Goal: Navigation & Orientation: Understand site structure

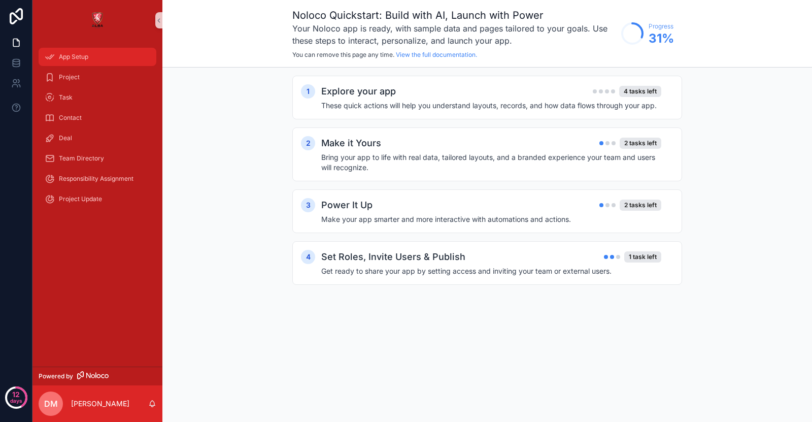
click at [87, 54] on span "App Setup" at bounding box center [73, 57] width 29 height 8
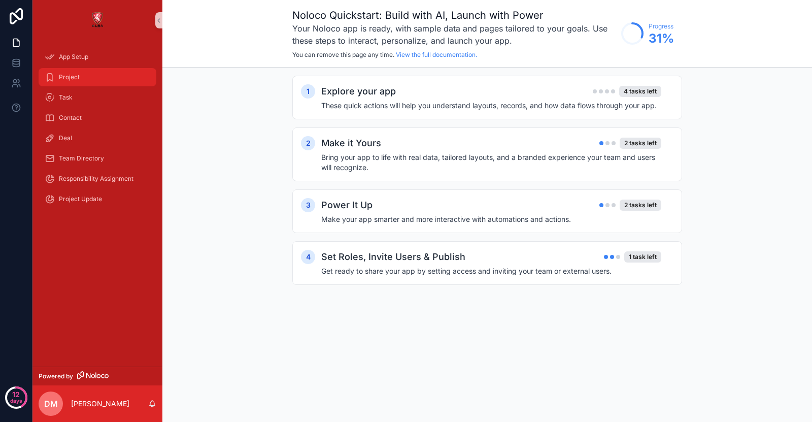
click at [84, 81] on div "Project" at bounding box center [98, 77] width 106 height 16
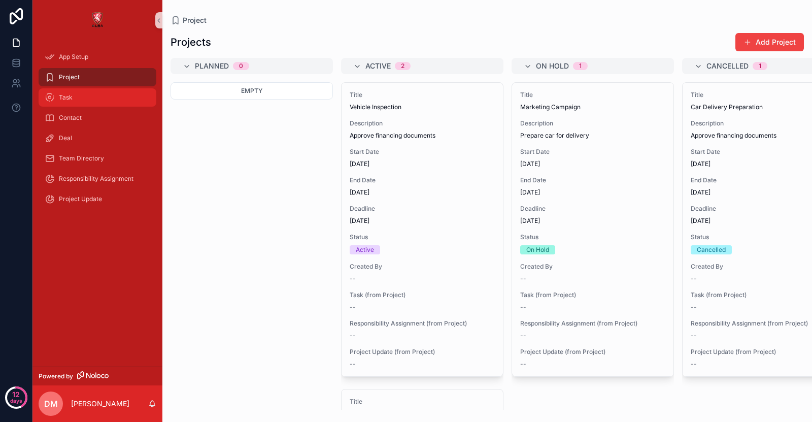
click at [90, 96] on div "Task" at bounding box center [98, 97] width 106 height 16
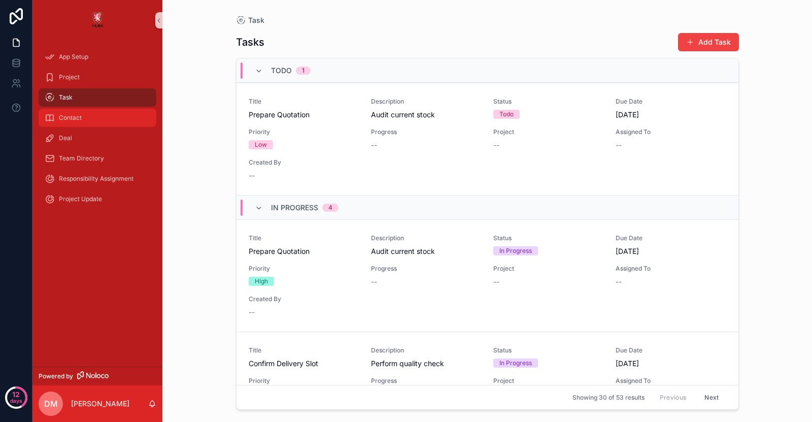
click at [92, 122] on div "Contact" at bounding box center [98, 118] width 106 height 16
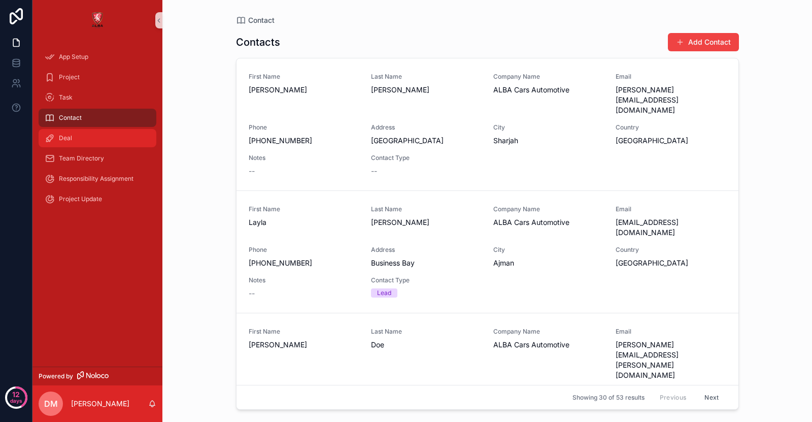
click at [98, 137] on div "Deal" at bounding box center [98, 138] width 106 height 16
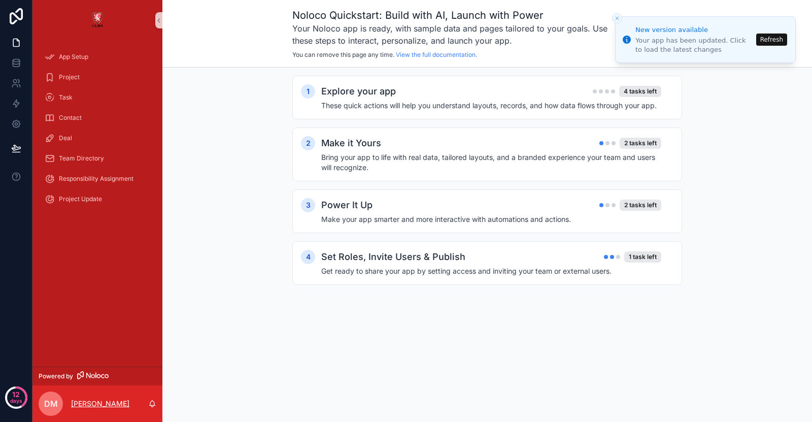
click at [81, 408] on p "[PERSON_NAME]" at bounding box center [100, 403] width 58 height 10
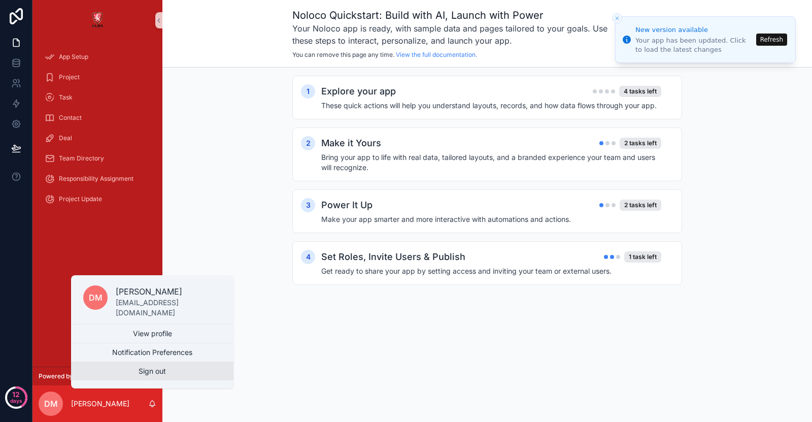
click at [152, 375] on button "Sign out" at bounding box center [152, 371] width 162 height 18
